Goal: Task Accomplishment & Management: Manage account settings

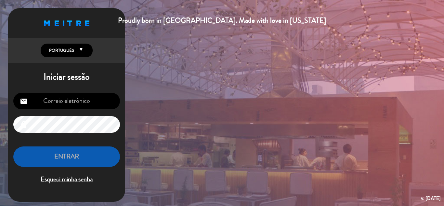
type input "[EMAIL_ADDRESS][DOMAIN_NAME]"
click at [92, 160] on button "ENTRAR" at bounding box center [66, 156] width 107 height 20
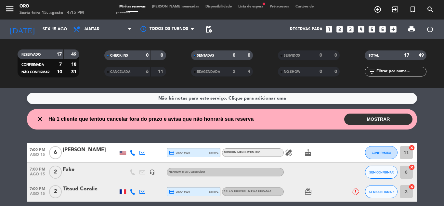
click at [362, 118] on button "MOSTRAR" at bounding box center [378, 118] width 68 height 11
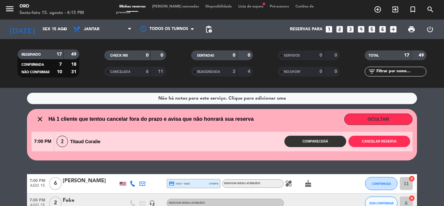
click at [40, 119] on icon "close" at bounding box center [40, 119] width 8 height 8
click at [377, 120] on button "OCULTAR" at bounding box center [378, 118] width 68 height 11
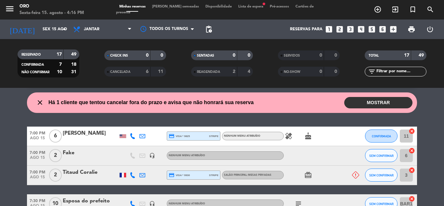
scroll to position [13, 0]
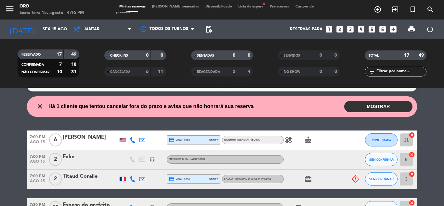
click at [383, 105] on button "MOSTRAR" at bounding box center [378, 106] width 68 height 11
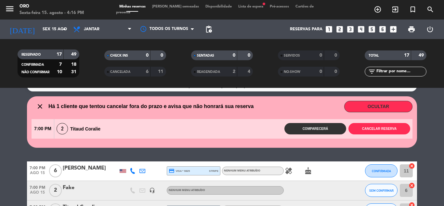
click at [383, 105] on button "OCULTAR" at bounding box center [378, 106] width 68 height 11
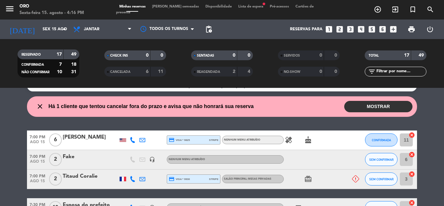
click at [353, 179] on icon at bounding box center [355, 178] width 7 height 7
click at [379, 103] on button "MOSTRAR" at bounding box center [378, 106] width 68 height 11
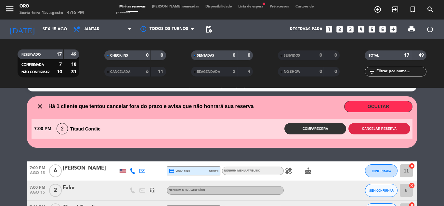
click at [380, 133] on button "Cancelar reserva" at bounding box center [380, 128] width 62 height 11
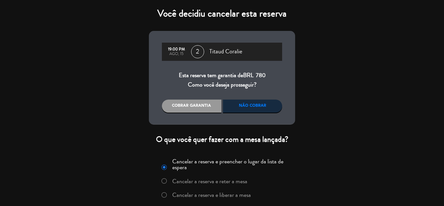
click at [381, 138] on div "Você decidiu cancelar esta reserva 19:00 PM ago, 15 2 Titaud Coralie Esta reser…" at bounding box center [222, 103] width 444 height 206
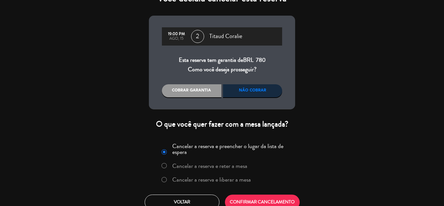
scroll to position [24, 0]
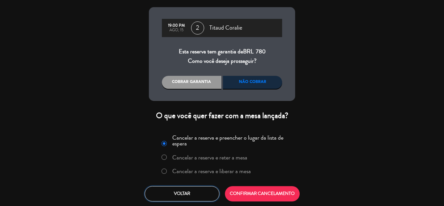
drag, startPoint x: 196, startPoint y: 194, endPoint x: 200, endPoint y: 192, distance: 5.0
click at [196, 194] on button "Voltar" at bounding box center [182, 193] width 75 height 15
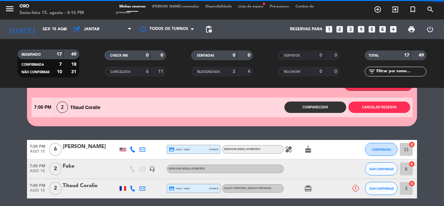
scroll to position [45, 0]
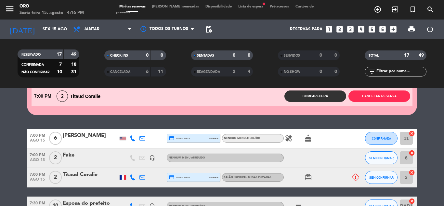
click at [357, 174] on icon at bounding box center [355, 177] width 7 height 7
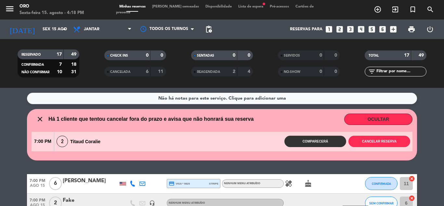
click at [367, 116] on button "OCULTAR" at bounding box center [378, 118] width 68 height 11
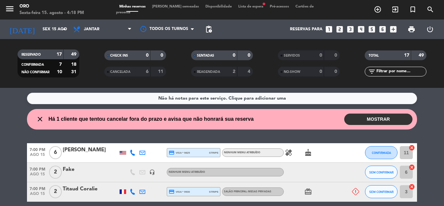
click at [408, 28] on span "print" at bounding box center [412, 29] width 8 height 8
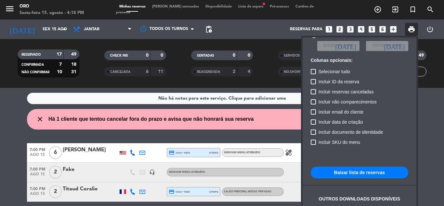
scroll to position [47, 0]
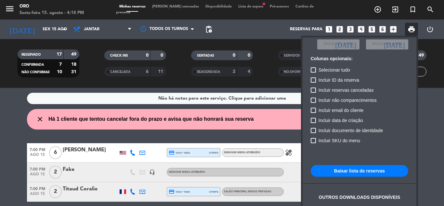
click at [338, 169] on button "Baixar lista de reservas" at bounding box center [360, 171] width 98 height 12
click at [359, 171] on button "Baixar lista de reservas" at bounding box center [360, 171] width 98 height 12
click at [7, 4] on div at bounding box center [222, 103] width 444 height 206
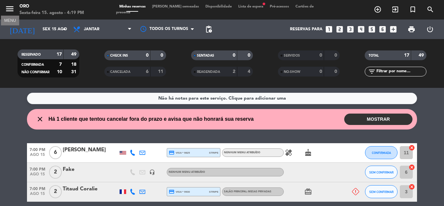
click at [7, 9] on icon "menu" at bounding box center [10, 9] width 10 height 10
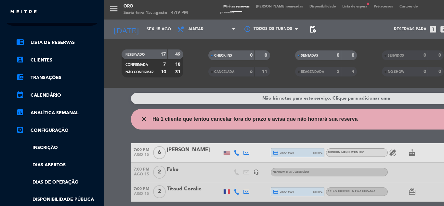
scroll to position [6, 0]
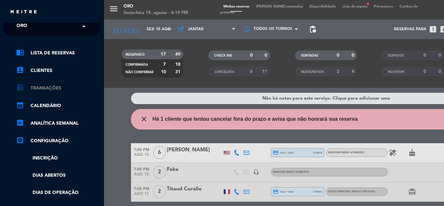
click at [59, 86] on link "account_balance_wallet Transações" at bounding box center [58, 88] width 85 height 8
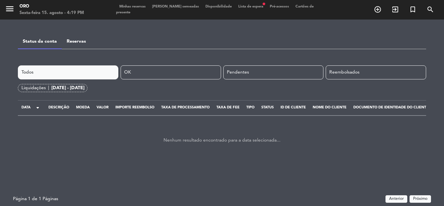
click at [268, 8] on span "Pré-acessos" at bounding box center [280, 7] width 26 height 4
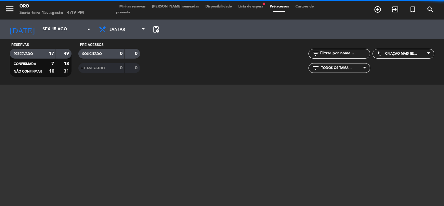
click at [142, 8] on span "Minhas reservas" at bounding box center [132, 7] width 33 height 4
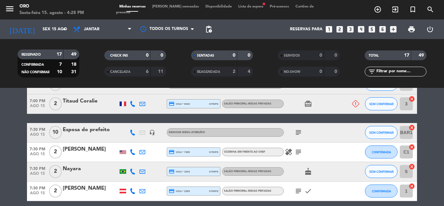
scroll to position [98, 0]
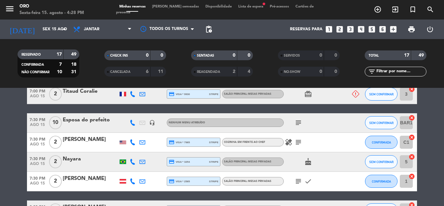
click at [294, 123] on span "subject" at bounding box center [299, 123] width 10 height 8
click at [300, 122] on icon "subject" at bounding box center [299, 123] width 8 height 8
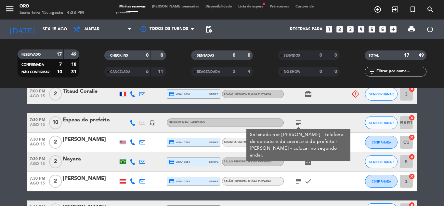
click at [106, 123] on div "Esposa do prefeito" at bounding box center [90, 120] width 55 height 8
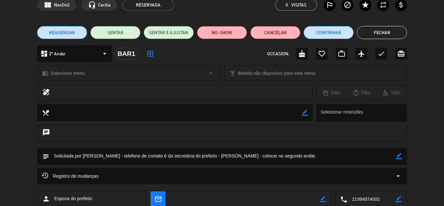
scroll to position [0, 0]
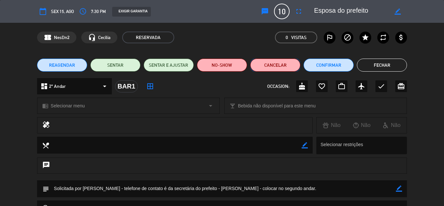
click at [274, 61] on button "Cancelar" at bounding box center [275, 65] width 50 height 13
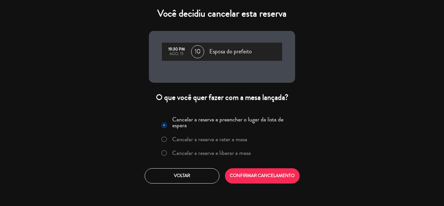
click at [243, 137] on label "Cancelar a reserva e reter a mesa" at bounding box center [209, 139] width 75 height 6
click at [252, 169] on button "CONFIRMAR CANCELAMENTO" at bounding box center [262, 175] width 75 height 15
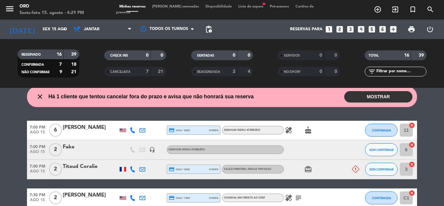
scroll to position [60, 0]
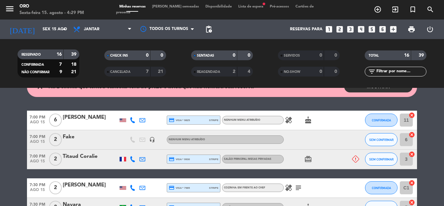
click at [92, 159] on div "Titaud Coralie" at bounding box center [90, 156] width 55 height 8
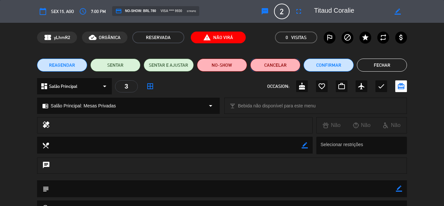
click at [280, 61] on button "Cancelar" at bounding box center [275, 65] width 50 height 13
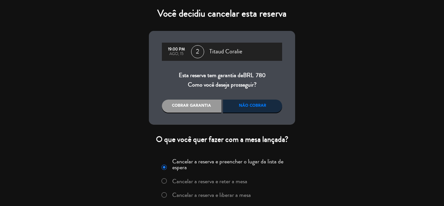
click at [208, 104] on div "Cobrar garantia" at bounding box center [192, 106] width 60 height 13
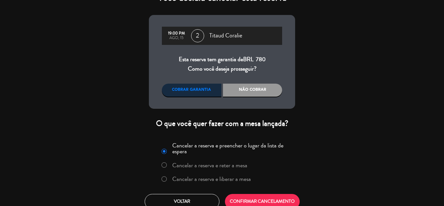
scroll to position [24, 0]
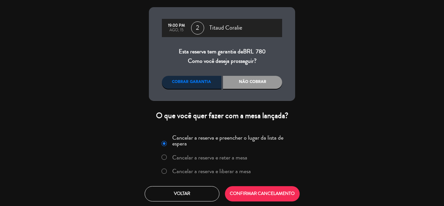
click at [236, 157] on label "Cancelar a reserva e reter a mesa" at bounding box center [209, 157] width 75 height 6
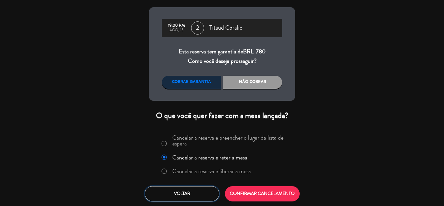
click at [207, 188] on button "Voltar" at bounding box center [182, 193] width 75 height 15
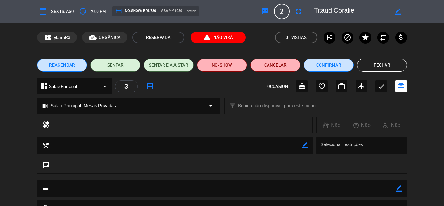
click at [393, 61] on button "Fechar" at bounding box center [382, 65] width 50 height 13
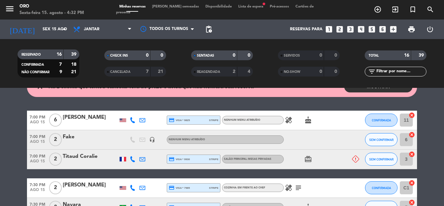
scroll to position [27, 0]
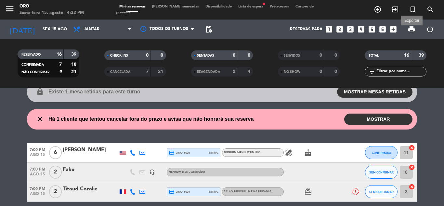
click at [412, 26] on span "print" at bounding box center [412, 29] width 8 height 8
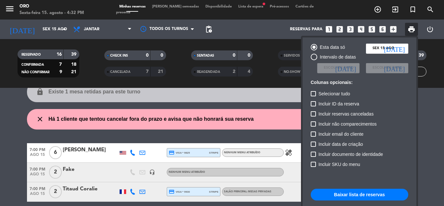
scroll to position [47, 0]
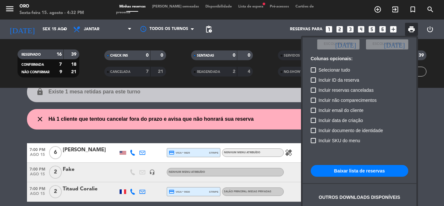
click at [379, 172] on button "Baixar lista de reservas" at bounding box center [360, 171] width 98 height 12
click at [12, 120] on div at bounding box center [222, 103] width 444 height 206
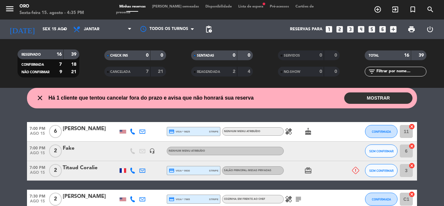
scroll to position [60, 0]
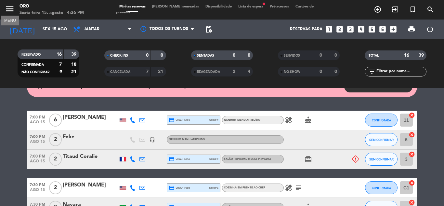
click at [7, 7] on icon "menu" at bounding box center [10, 9] width 10 height 10
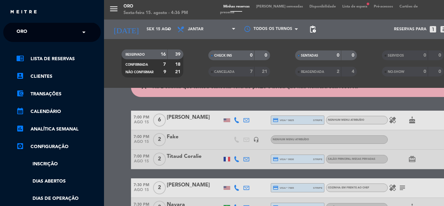
scroll to position [0, 0]
click at [242, 9] on div "menu Oro Sexta-feira 15. agosto - 4:36 PM Minhas reservas Mesas semeadas Dispon…" at bounding box center [326, 103] width 444 height 206
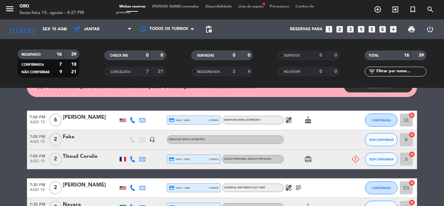
click at [248, 8] on span "Lista de espera fiber_manual_record" at bounding box center [251, 7] width 32 height 4
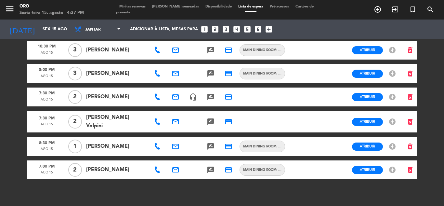
scroll to position [59, 0]
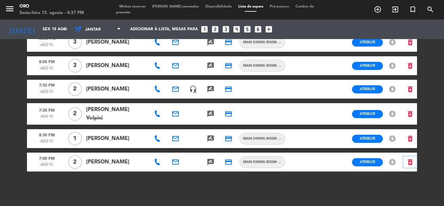
click at [412, 161] on icon "delete_forever" at bounding box center [410, 162] width 8 height 8
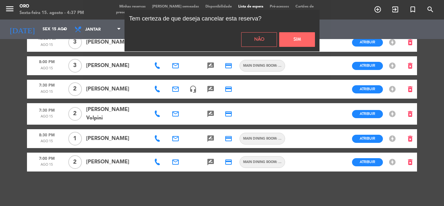
click at [291, 38] on button "Sim" at bounding box center [297, 39] width 36 height 15
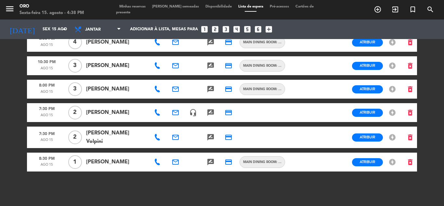
scroll to position [0, 0]
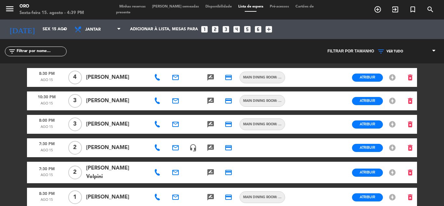
click at [140, 8] on span "Minhas reservas" at bounding box center [132, 7] width 33 height 4
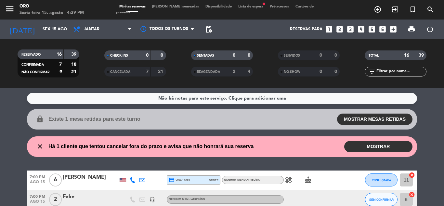
click at [245, 8] on span "Lista de espera fiber_manual_record" at bounding box center [251, 7] width 32 height 4
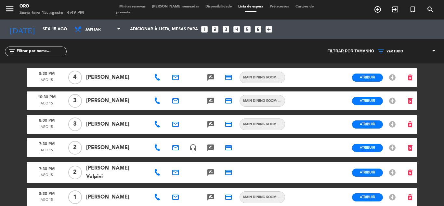
click at [132, 8] on span "Minhas reservas" at bounding box center [132, 7] width 33 height 4
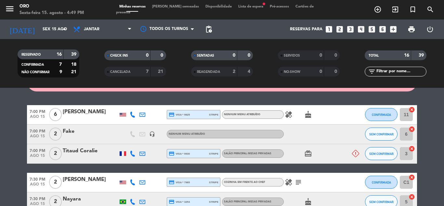
scroll to position [65, 0]
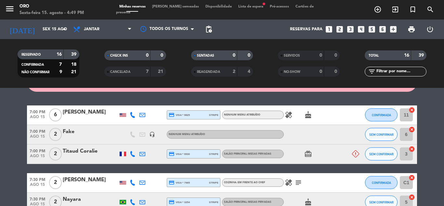
click at [88, 152] on div "Titaud Coralie" at bounding box center [90, 151] width 55 height 8
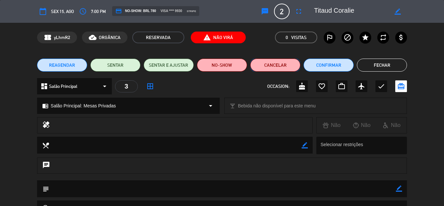
click at [277, 62] on button "Cancelar" at bounding box center [275, 65] width 50 height 13
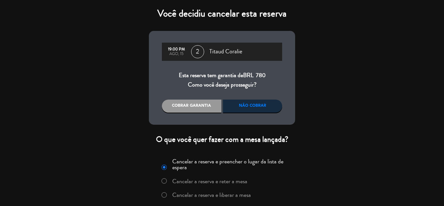
click at [247, 109] on div "Não cobrar" at bounding box center [253, 106] width 60 height 13
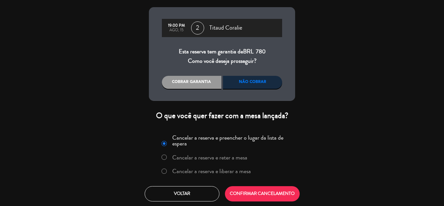
click at [237, 158] on label "Cancelar a reserva e reter a mesa" at bounding box center [209, 157] width 75 height 6
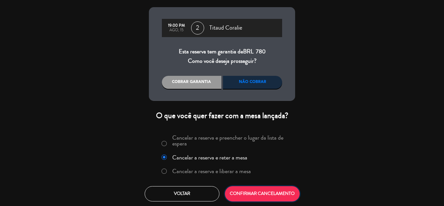
click at [268, 186] on button "CONFIRMAR CANCELAMENTO" at bounding box center [262, 193] width 75 height 15
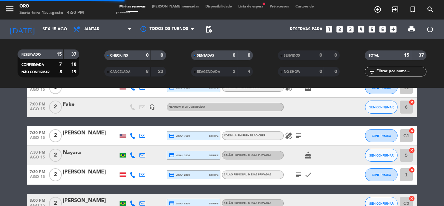
scroll to position [38, 0]
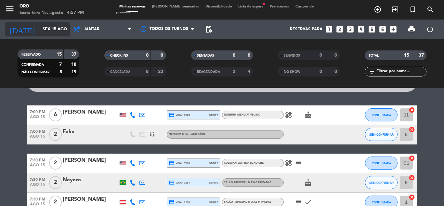
click at [57, 30] on input "Sex 15 ago" at bounding box center [66, 29] width 55 height 11
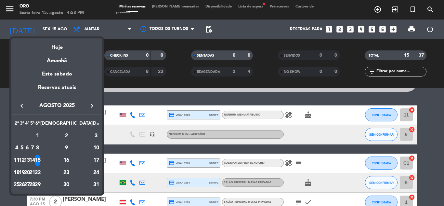
click at [30, 170] on td "20" at bounding box center [26, 172] width 5 height 12
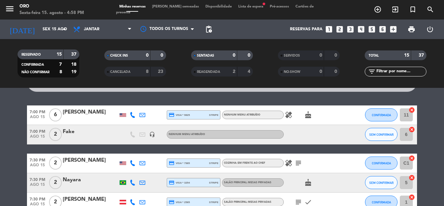
type input "Qua 20 ago"
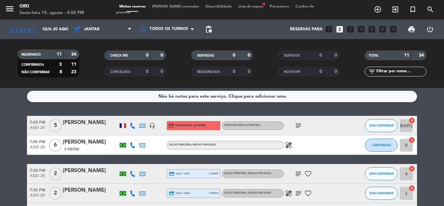
scroll to position [0, 0]
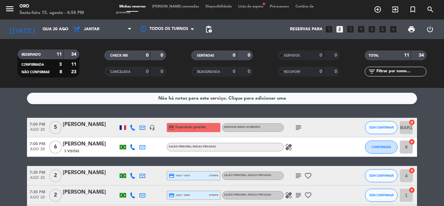
click at [297, 127] on icon "subject" at bounding box center [299, 128] width 8 height 8
click at [245, 8] on span "Lista de espera fiber_manual_record" at bounding box center [251, 7] width 32 height 4
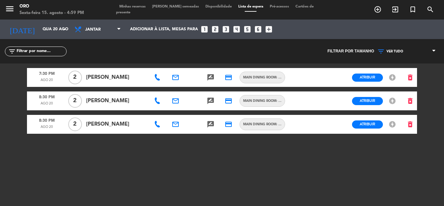
click at [129, 8] on span "Minhas reservas" at bounding box center [132, 7] width 33 height 4
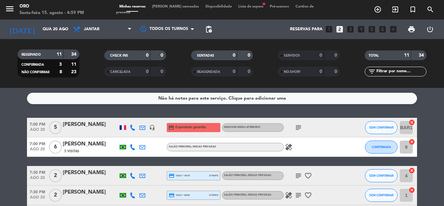
click at [239, 8] on span "Lista de espera fiber_manual_record" at bounding box center [251, 7] width 32 height 4
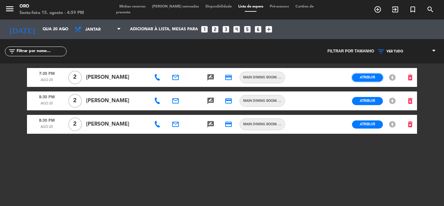
click at [365, 78] on span "Atribuir" at bounding box center [367, 77] width 15 height 5
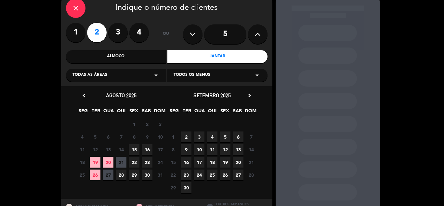
scroll to position [60, 0]
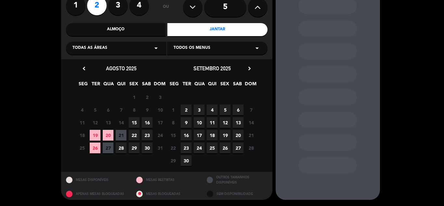
click at [148, 49] on div "Todas as áreas arrow_drop_down" at bounding box center [116, 48] width 100 height 13
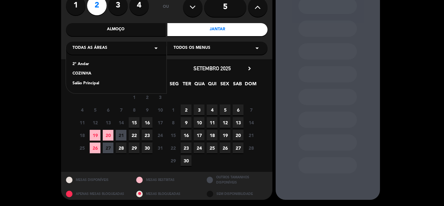
click at [99, 72] on div "COZINHA" at bounding box center [116, 74] width 87 height 7
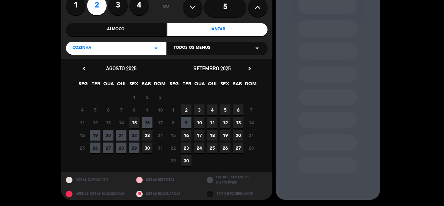
click at [109, 133] on span "20" at bounding box center [108, 135] width 11 height 11
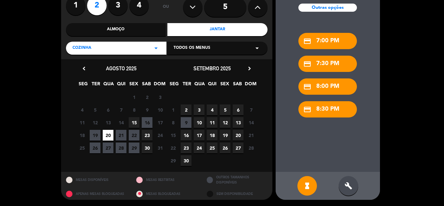
click at [351, 180] on div "build" at bounding box center [349, 186] width 20 height 20
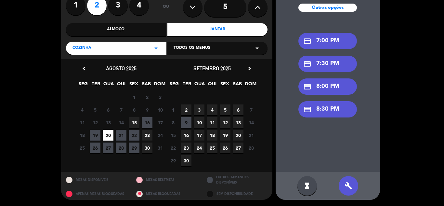
click at [326, 38] on div "credit_card 7:00 PM" at bounding box center [328, 41] width 59 height 16
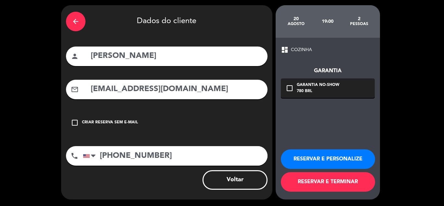
click at [331, 84] on div "Garantia No-show" at bounding box center [318, 85] width 43 height 7
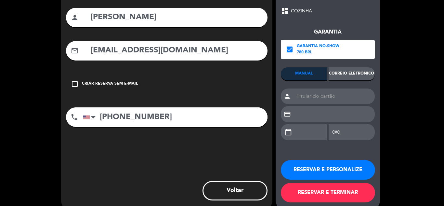
click at [352, 72] on div "Correio eletrônico" at bounding box center [352, 73] width 46 height 13
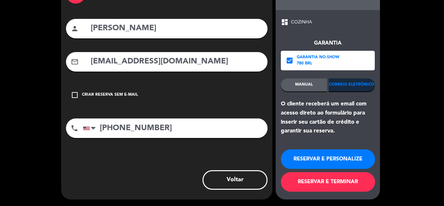
click at [340, 178] on button "RESERVAR E TERMINAR" at bounding box center [328, 182] width 94 height 20
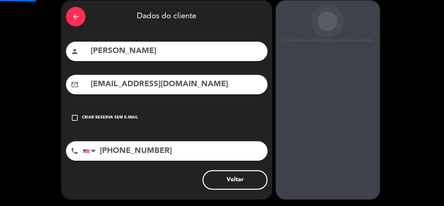
scroll to position [26, 0]
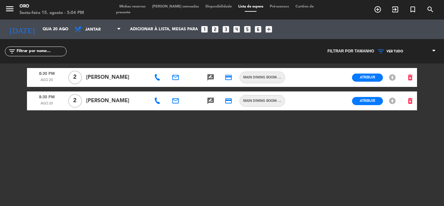
click at [141, 8] on span "Minhas reservas" at bounding box center [132, 7] width 33 height 4
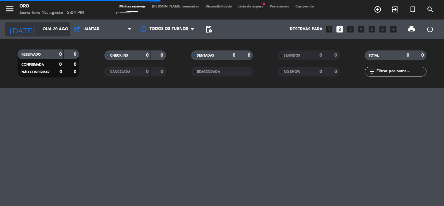
click at [51, 27] on input "Qua 20 ago" at bounding box center [66, 29] width 55 height 11
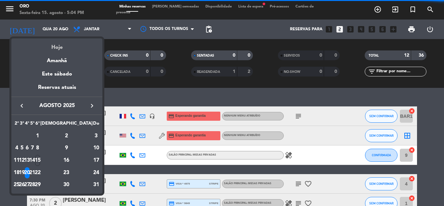
click at [67, 46] on div "Hoje" at bounding box center [56, 44] width 91 height 13
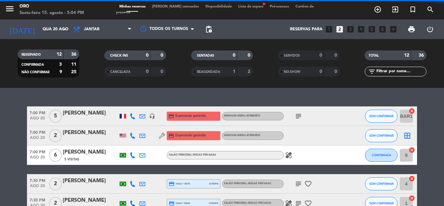
type input "Sex 15 ago"
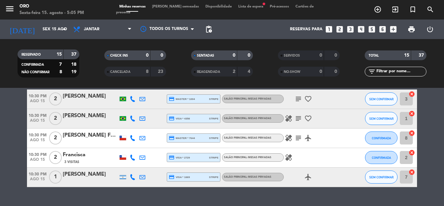
scroll to position [299, 0]
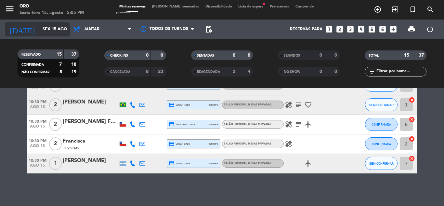
click at [54, 29] on input "Sex 15 ago" at bounding box center [66, 29] width 55 height 11
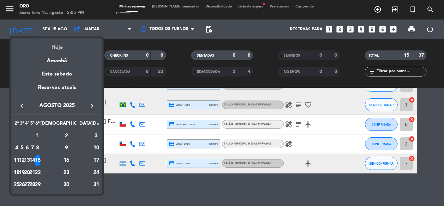
click at [59, 47] on div "Hoje" at bounding box center [56, 44] width 91 height 13
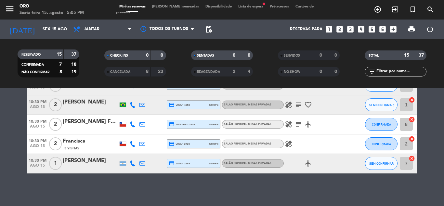
click at [245, 8] on span "Lista de espera fiber_manual_record" at bounding box center [251, 7] width 32 height 4
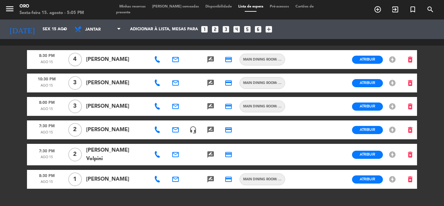
scroll to position [35, 0]
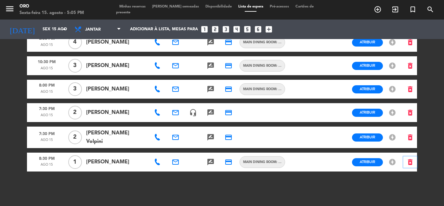
click at [411, 159] on icon "delete_forever" at bounding box center [410, 162] width 8 height 8
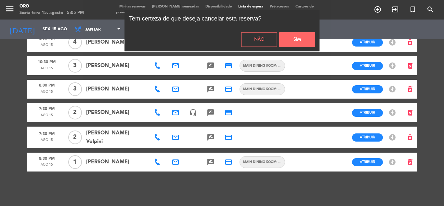
click at [292, 37] on button "Sim" at bounding box center [297, 39] width 36 height 15
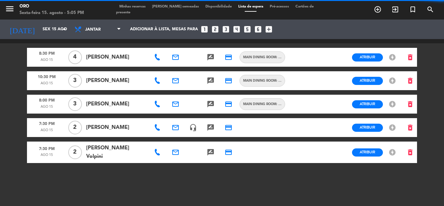
scroll to position [20, 0]
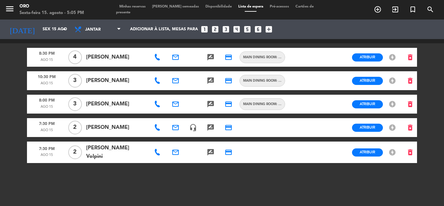
click at [193, 129] on icon "headset_mic" at bounding box center [193, 128] width 8 height 8
click at [160, 82] on icon at bounding box center [157, 80] width 7 height 7
click at [159, 106] on icon at bounding box center [157, 104] width 7 height 7
click at [158, 59] on icon at bounding box center [157, 57] width 7 height 7
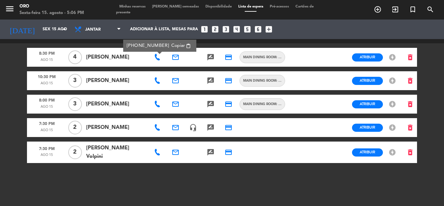
click at [157, 152] on icon at bounding box center [157, 152] width 7 height 7
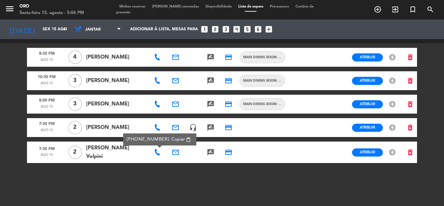
click at [157, 55] on icon at bounding box center [157, 57] width 7 height 7
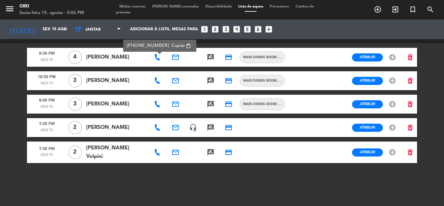
click at [159, 84] on icon at bounding box center [157, 80] width 7 height 7
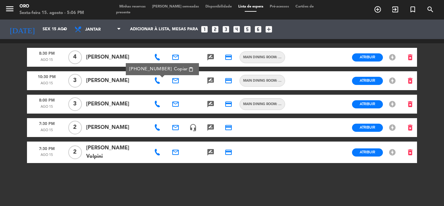
click at [159, 107] on div at bounding box center [158, 104] width 18 height 19
click at [158, 105] on icon at bounding box center [157, 104] width 7 height 7
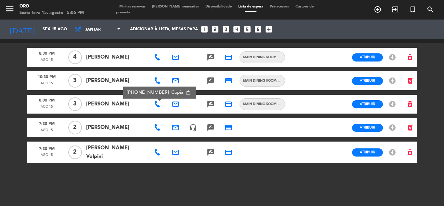
click at [159, 152] on icon at bounding box center [157, 152] width 7 height 7
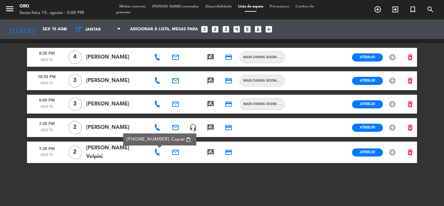
click at [157, 129] on icon at bounding box center [157, 127] width 7 height 7
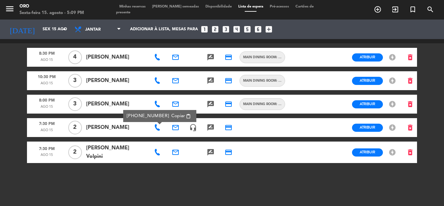
click at [138, 8] on span "Minhas reservas" at bounding box center [132, 7] width 33 height 4
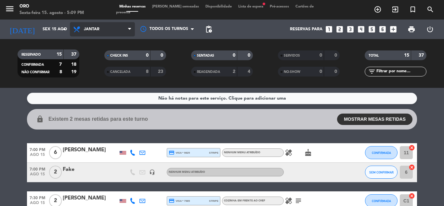
click at [94, 30] on span "Jantar" at bounding box center [92, 29] width 16 height 5
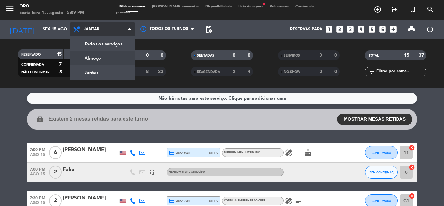
click at [97, 58] on div "menu Oro Sexta-feira 15. agosto - 5:09 PM Minhas reservas Mesas semeadas Dispon…" at bounding box center [222, 44] width 444 height 88
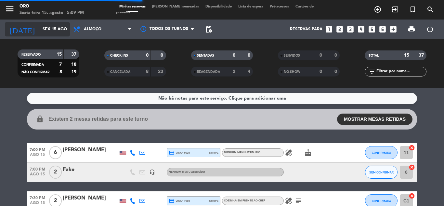
click at [62, 29] on icon "arrow_drop_down" at bounding box center [64, 29] width 8 height 8
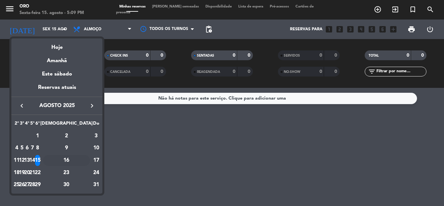
click at [82, 161] on div "16" at bounding box center [66, 160] width 47 height 11
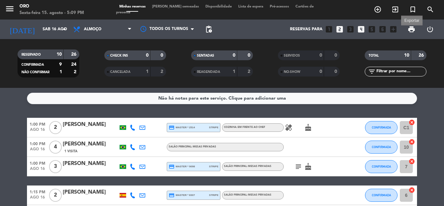
click at [414, 30] on span "print" at bounding box center [412, 29] width 8 height 8
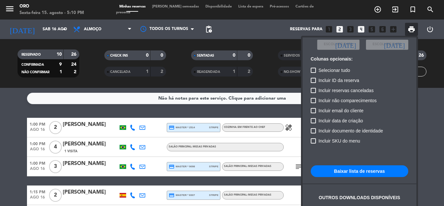
scroll to position [47, 0]
click at [371, 174] on button "Baixar lista de reservas" at bounding box center [360, 171] width 98 height 12
click at [115, 27] on div at bounding box center [222, 103] width 444 height 206
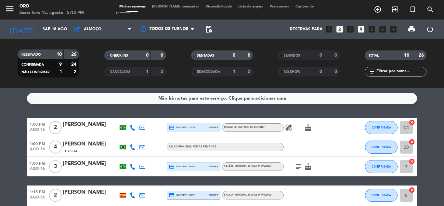
click at [115, 27] on span "Almoço" at bounding box center [102, 29] width 65 height 14
click at [96, 71] on div "menu Oro Sexta-feira 15. agosto - 5:13 PM Minhas reservas Mesas semeadas Dispon…" at bounding box center [222, 44] width 444 height 88
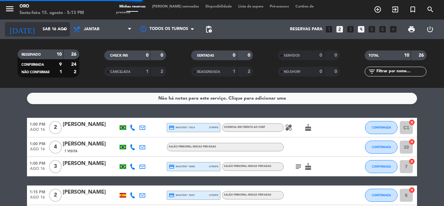
click at [62, 33] on icon "arrow_drop_down" at bounding box center [64, 29] width 8 height 8
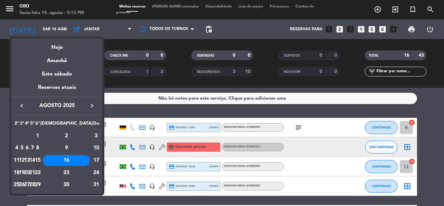
click at [94, 105] on icon "keyboard_arrow_right" at bounding box center [92, 106] width 8 height 8
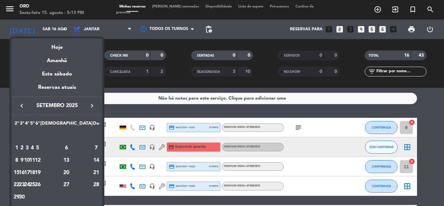
click at [94, 105] on icon "keyboard_arrow_right" at bounding box center [92, 106] width 8 height 8
click at [30, 160] on div "8" at bounding box center [27, 160] width 5 height 11
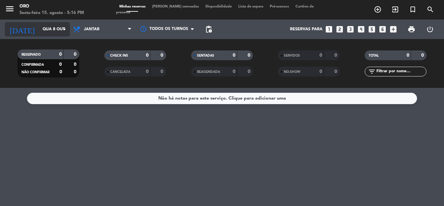
click at [42, 28] on input "Qua 8 out" at bounding box center [66, 29] width 55 height 11
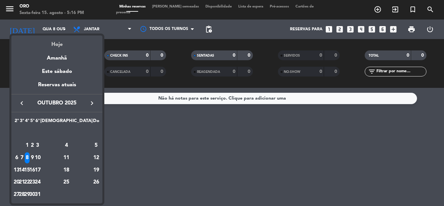
click at [57, 47] on div "Hoje" at bounding box center [56, 41] width 91 height 13
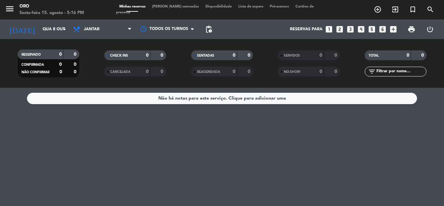
type input "Sex 15 ago"
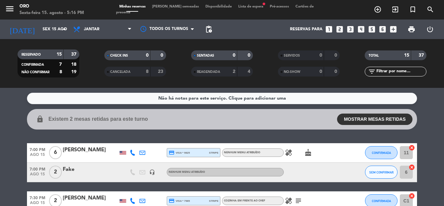
click at [242, 8] on span "Lista de espera fiber_manual_record" at bounding box center [251, 7] width 32 height 4
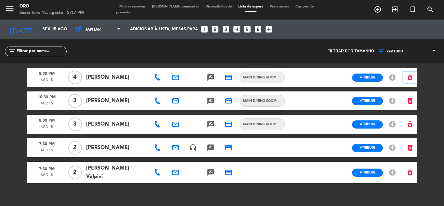
click at [409, 78] on icon "delete_forever" at bounding box center [410, 77] width 8 height 8
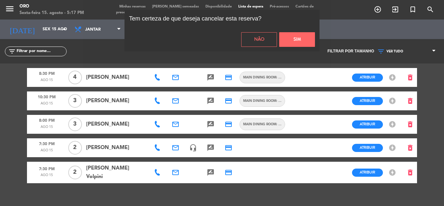
click at [297, 35] on button "Sim" at bounding box center [297, 39] width 36 height 15
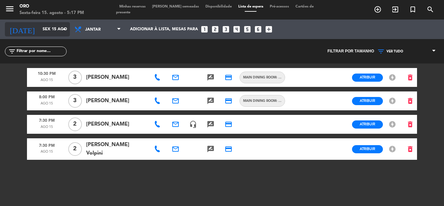
click at [64, 25] on icon "arrow_drop_down" at bounding box center [64, 29] width 8 height 8
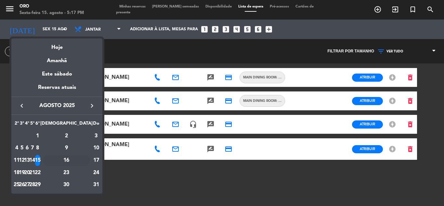
click at [84, 159] on div "16" at bounding box center [66, 160] width 47 height 11
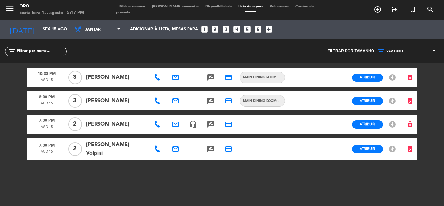
type input "Sáb 16 ago"
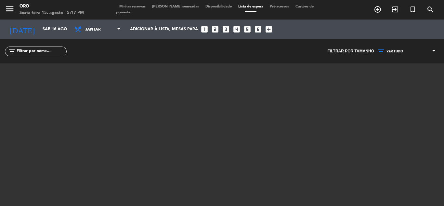
click at [134, 8] on span "Minhas reservas" at bounding box center [132, 7] width 33 height 4
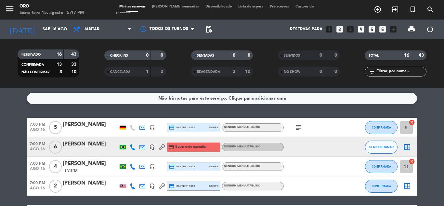
click at [299, 126] on icon "subject" at bounding box center [299, 128] width 8 height 8
click at [79, 143] on div "[PERSON_NAME]" at bounding box center [90, 144] width 55 height 8
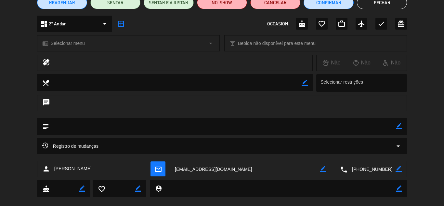
scroll to position [73, 0]
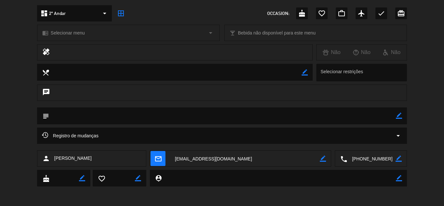
click at [248, 130] on div "Registro de mudanças arrow_drop_down" at bounding box center [222, 135] width 370 height 16
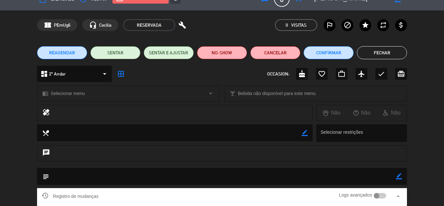
scroll to position [0, 0]
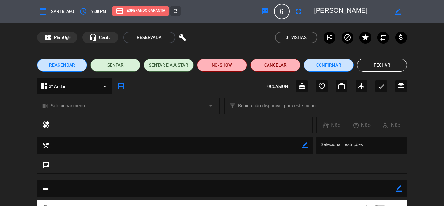
click at [385, 65] on button "Fechar" at bounding box center [382, 65] width 50 height 13
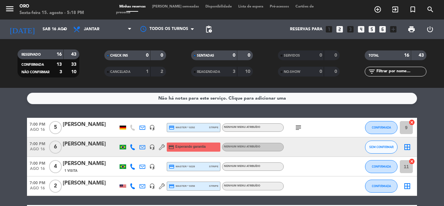
click at [237, 8] on span "Lista de espera" at bounding box center [251, 7] width 32 height 4
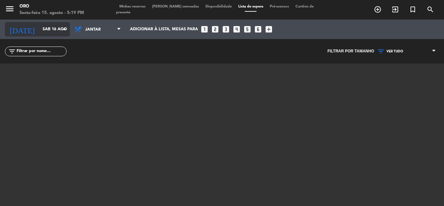
click at [47, 31] on input "Sáb 16 ago" at bounding box center [66, 29] width 55 height 11
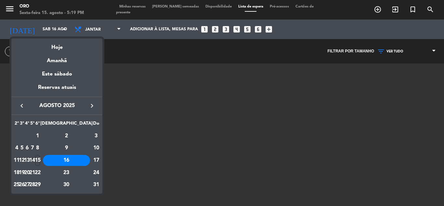
click at [127, 10] on div at bounding box center [222, 103] width 444 height 206
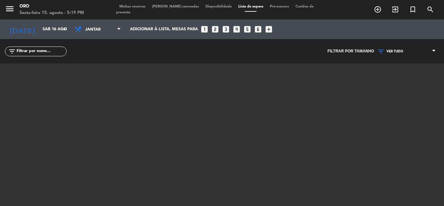
click at [126, 8] on span "Minhas reservas" at bounding box center [132, 7] width 33 height 4
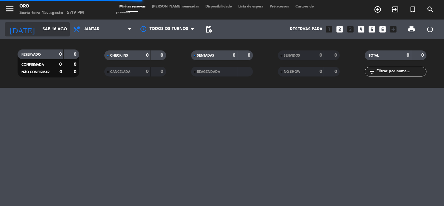
click at [65, 29] on icon "arrow_drop_down" at bounding box center [64, 29] width 8 height 8
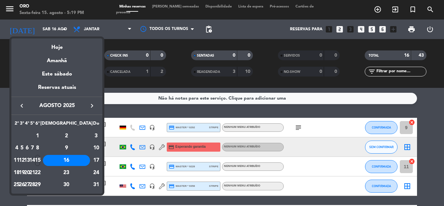
click at [91, 105] on icon "keyboard_arrow_right" at bounding box center [92, 106] width 8 height 8
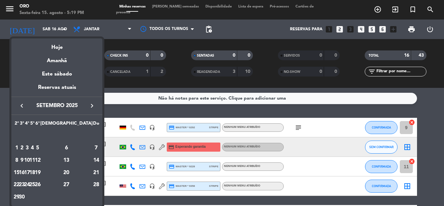
click at [91, 105] on icon "keyboard_arrow_right" at bounding box center [92, 106] width 8 height 8
click at [40, 161] on div "10" at bounding box center [37, 160] width 5 height 11
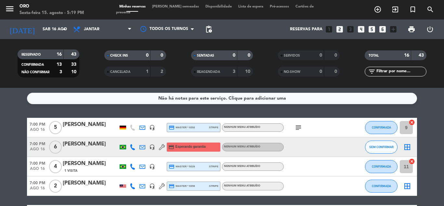
type input "Sex 10 out"
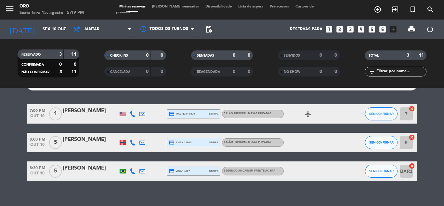
scroll to position [21, 0]
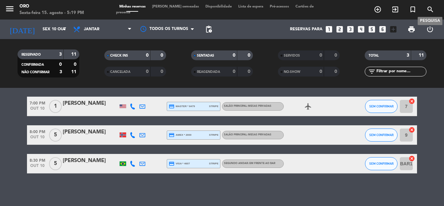
click at [430, 7] on icon "search" at bounding box center [431, 10] width 8 height 8
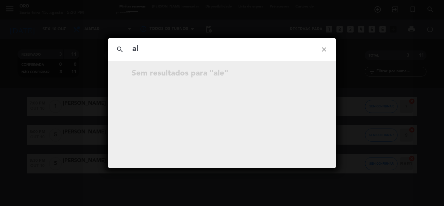
type input "a"
type input "C"
type input "[PERSON_NAME] ca"
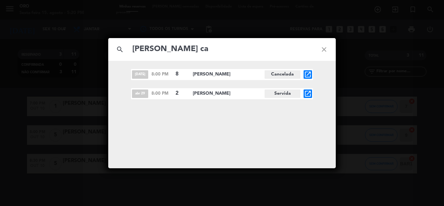
click at [325, 48] on icon "close" at bounding box center [323, 49] width 23 height 23
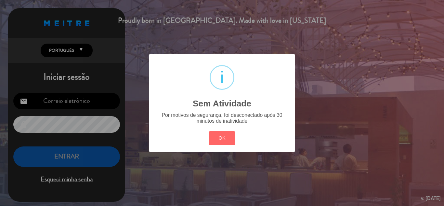
type input "[EMAIL_ADDRESS][DOMAIN_NAME]"
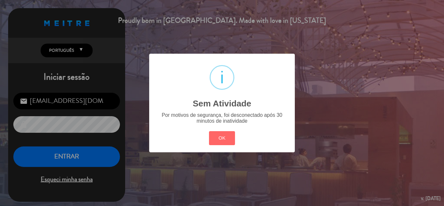
click at [88, 150] on div "? ! i Sem Atividade × Por motivos de segurança, foi desconectado após 30 minuto…" at bounding box center [222, 103] width 444 height 206
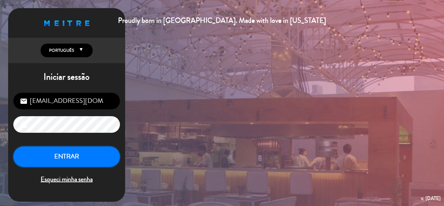
click at [83, 153] on button "ENTRAR" at bounding box center [66, 156] width 107 height 20
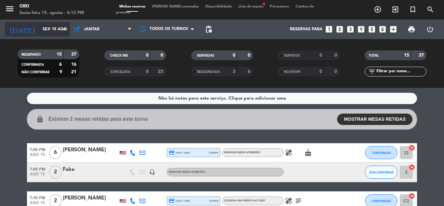
click at [49, 32] on input "Sex 15 ago" at bounding box center [66, 29] width 55 height 11
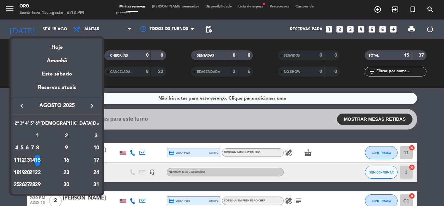
click at [35, 186] on div "28" at bounding box center [32, 184] width 5 height 11
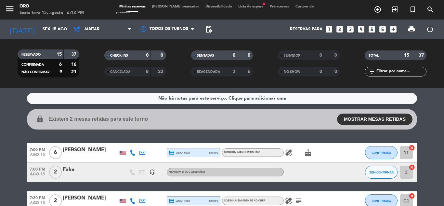
type input "Qui 28 ago"
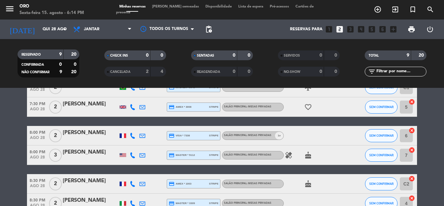
scroll to position [147, 0]
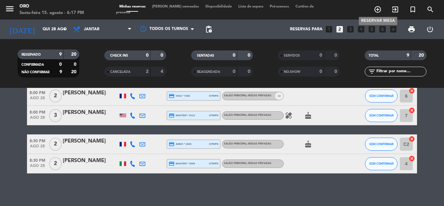
click at [377, 11] on icon "add_circle_outline" at bounding box center [378, 10] width 8 height 8
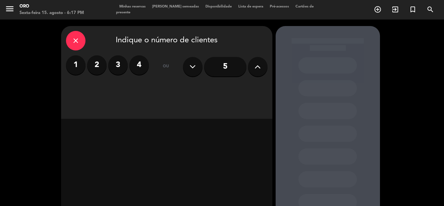
click at [96, 60] on label "2" at bounding box center [97, 65] width 20 height 20
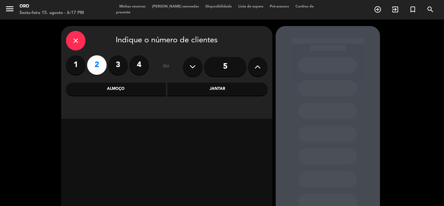
click at [219, 87] on div "Jantar" at bounding box center [217, 89] width 100 height 13
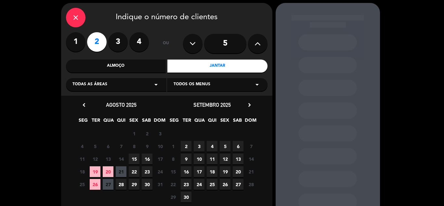
scroll to position [33, 0]
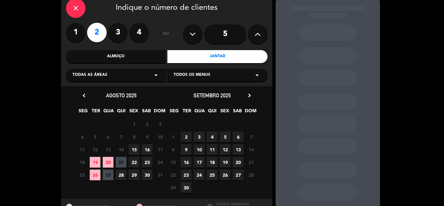
click at [121, 173] on span "28" at bounding box center [121, 174] width 11 height 11
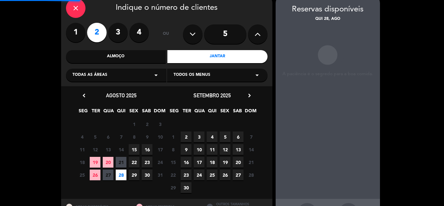
scroll to position [26, 0]
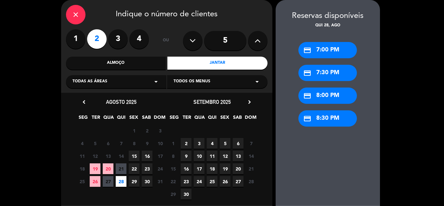
click at [325, 116] on div "credit_card 8:30 PM" at bounding box center [328, 118] width 59 height 16
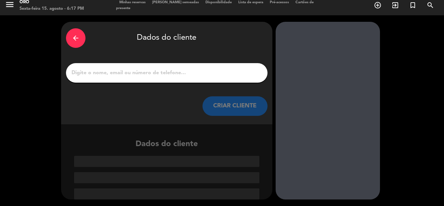
click at [193, 70] on input "1" at bounding box center [167, 72] width 192 height 9
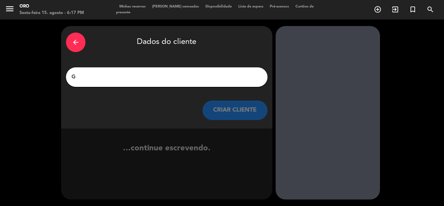
scroll to position [0, 0]
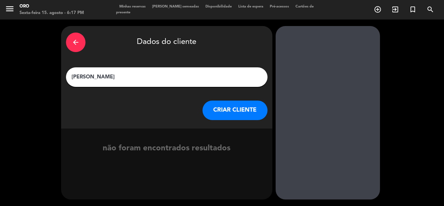
type input "[PERSON_NAME]"
click at [245, 108] on button "CRIAR CLIENTE" at bounding box center [235, 110] width 65 height 20
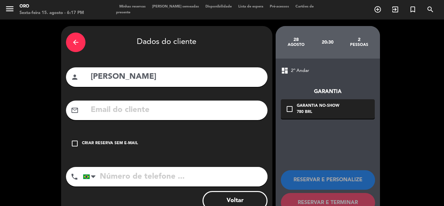
click at [210, 110] on input "text" at bounding box center [176, 109] width 173 height 13
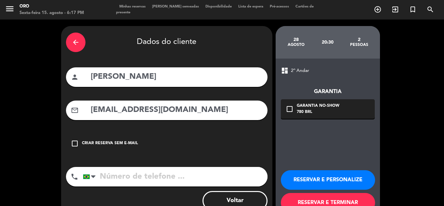
type input "[EMAIL_ADDRESS][DOMAIN_NAME]"
click at [146, 180] on input "tel" at bounding box center [175, 177] width 185 height 20
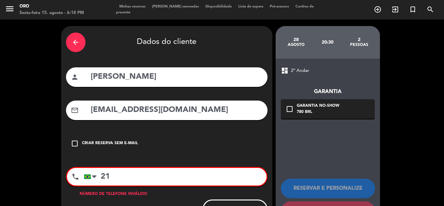
type input "2"
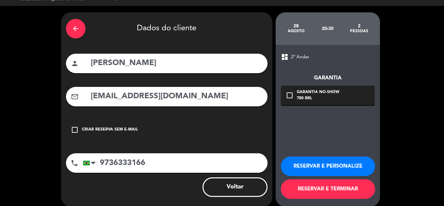
scroll to position [21, 0]
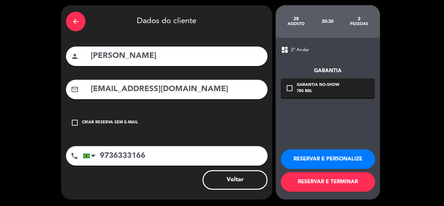
type input "9736333166"
click at [334, 161] on button "RESERVAR E PERSONALIZE" at bounding box center [328, 159] width 94 height 20
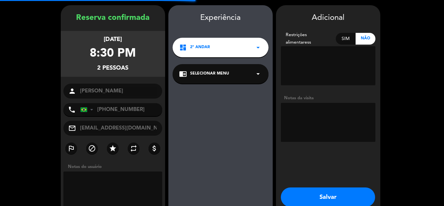
scroll to position [26, 0]
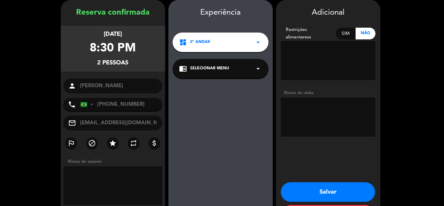
click at [325, 192] on button "Salvar" at bounding box center [328, 192] width 94 height 20
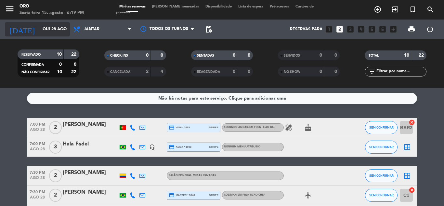
click at [54, 29] on input "Qui 28 ago" at bounding box center [66, 29] width 55 height 11
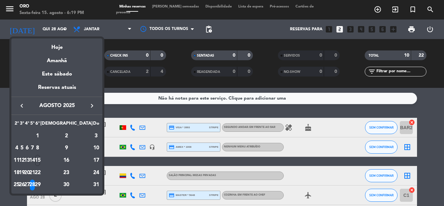
click at [174, 81] on div at bounding box center [222, 103] width 444 height 206
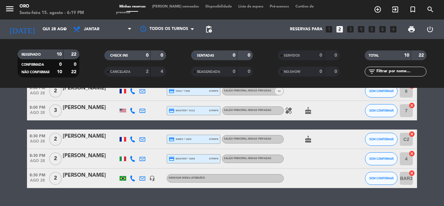
scroll to position [163, 0]
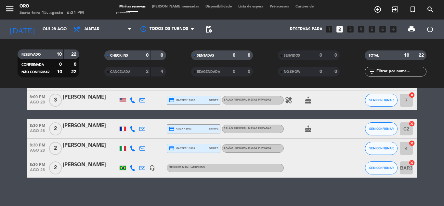
click at [220, 169] on div "Nenhum menu atribuído" at bounding box center [225, 168] width 117 height 8
click at [193, 168] on span "Nenhum menu atribuído" at bounding box center [187, 167] width 36 height 3
click at [98, 164] on div "[PERSON_NAME]" at bounding box center [90, 165] width 55 height 8
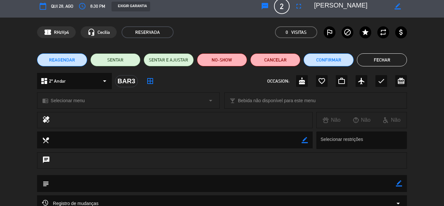
scroll to position [0, 0]
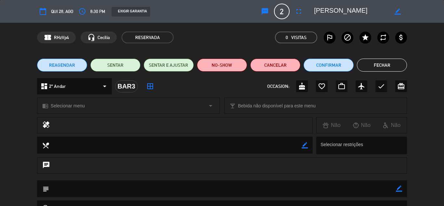
click at [393, 65] on button "Fechar" at bounding box center [382, 65] width 50 height 13
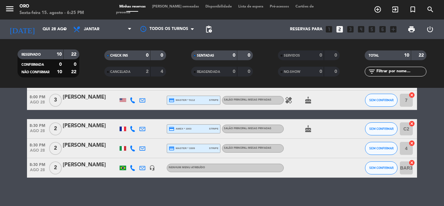
click at [96, 163] on div "[PERSON_NAME]" at bounding box center [90, 165] width 55 height 8
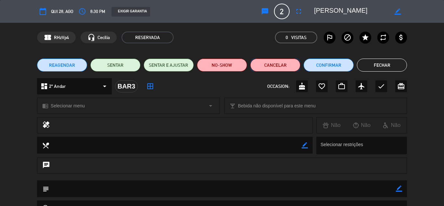
click at [292, 65] on button "Cancelar" at bounding box center [275, 65] width 50 height 13
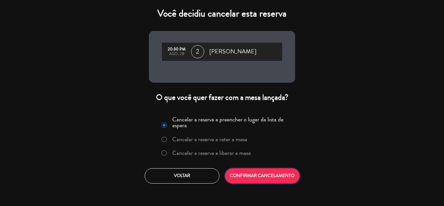
click at [260, 177] on button "CONFIRMAR CANCELAMENTO" at bounding box center [262, 175] width 75 height 15
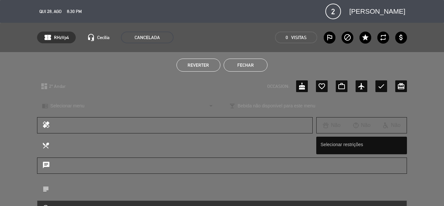
click at [236, 68] on button "Fechar" at bounding box center [246, 65] width 44 height 13
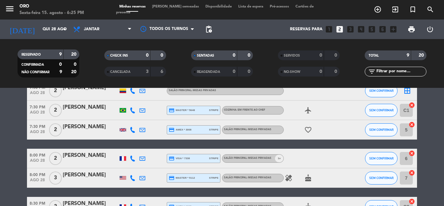
scroll to position [82, 0]
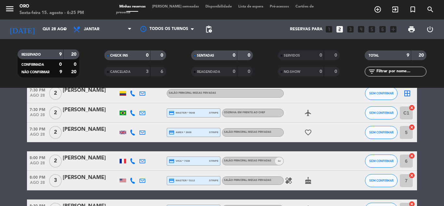
click at [338, 29] on icon "looks_two" at bounding box center [340, 29] width 8 height 8
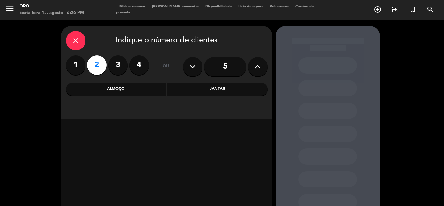
click at [194, 89] on div "Jantar" at bounding box center [217, 89] width 100 height 13
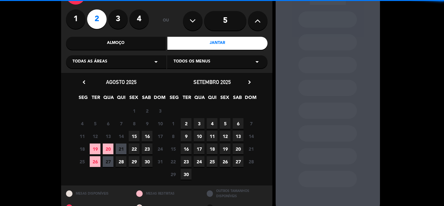
scroll to position [46, 0]
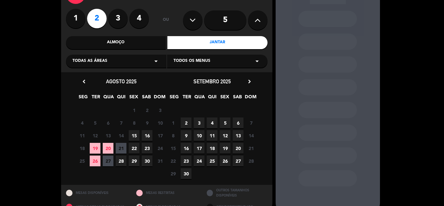
click at [118, 159] on span "28" at bounding box center [121, 160] width 11 height 11
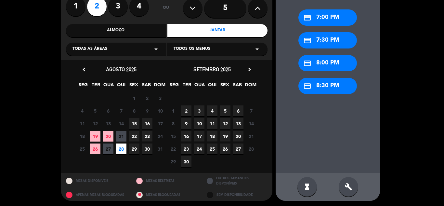
click at [344, 88] on div "credit_card 8:30 PM" at bounding box center [328, 86] width 59 height 16
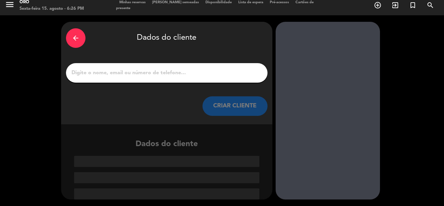
click at [172, 78] on div at bounding box center [167, 73] width 202 height 20
click at [172, 68] on input "1" at bounding box center [167, 72] width 192 height 9
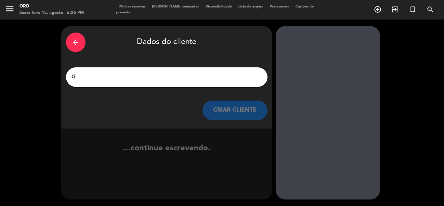
scroll to position [0, 0]
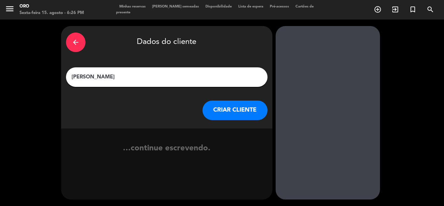
type input "[PERSON_NAME]"
click at [242, 115] on button "CRIAR CLIENTE" at bounding box center [235, 110] width 65 height 20
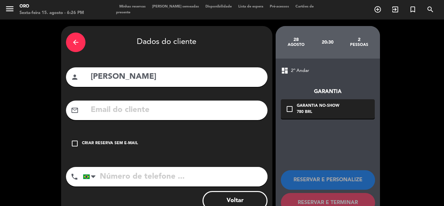
click at [207, 104] on input "text" at bounding box center [176, 109] width 173 height 13
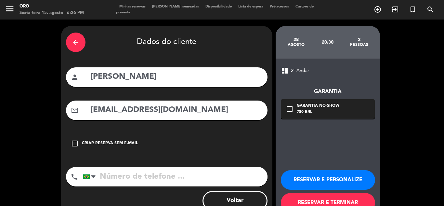
type input "[EMAIL_ADDRESS][DOMAIN_NAME]"
click at [180, 178] on input "tel" at bounding box center [175, 177] width 185 height 20
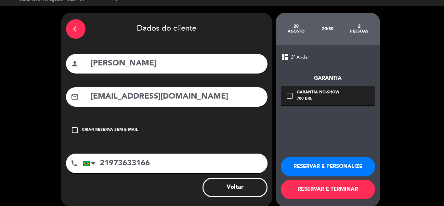
scroll to position [21, 0]
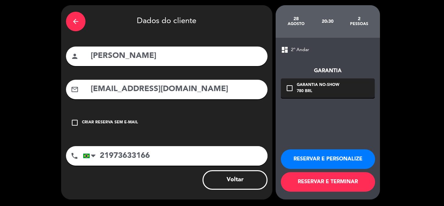
type input "21973633166"
click at [323, 86] on div "Garantia No-show" at bounding box center [318, 85] width 43 height 7
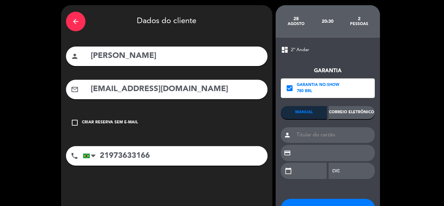
click at [337, 111] on div "Correio eletrônico" at bounding box center [352, 112] width 46 height 13
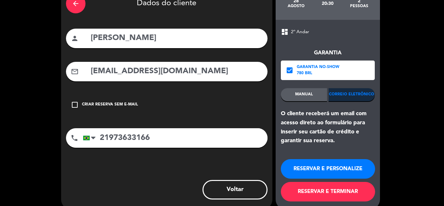
scroll to position [48, 0]
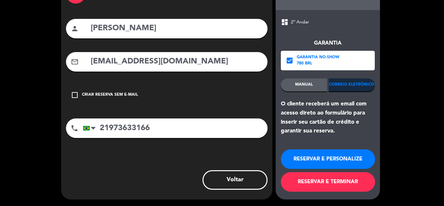
click at [342, 180] on button "RESERVAR E TERMINAR" at bounding box center [328, 182] width 94 height 20
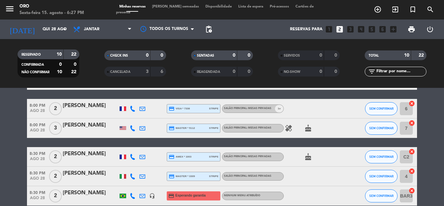
scroll to position [163, 0]
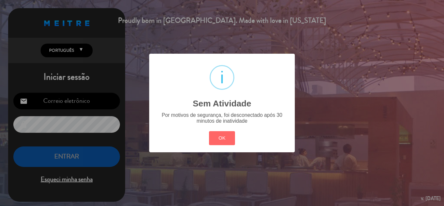
type input "[EMAIL_ADDRESS][DOMAIN_NAME]"
